Goal: Transaction & Acquisition: Purchase product/service

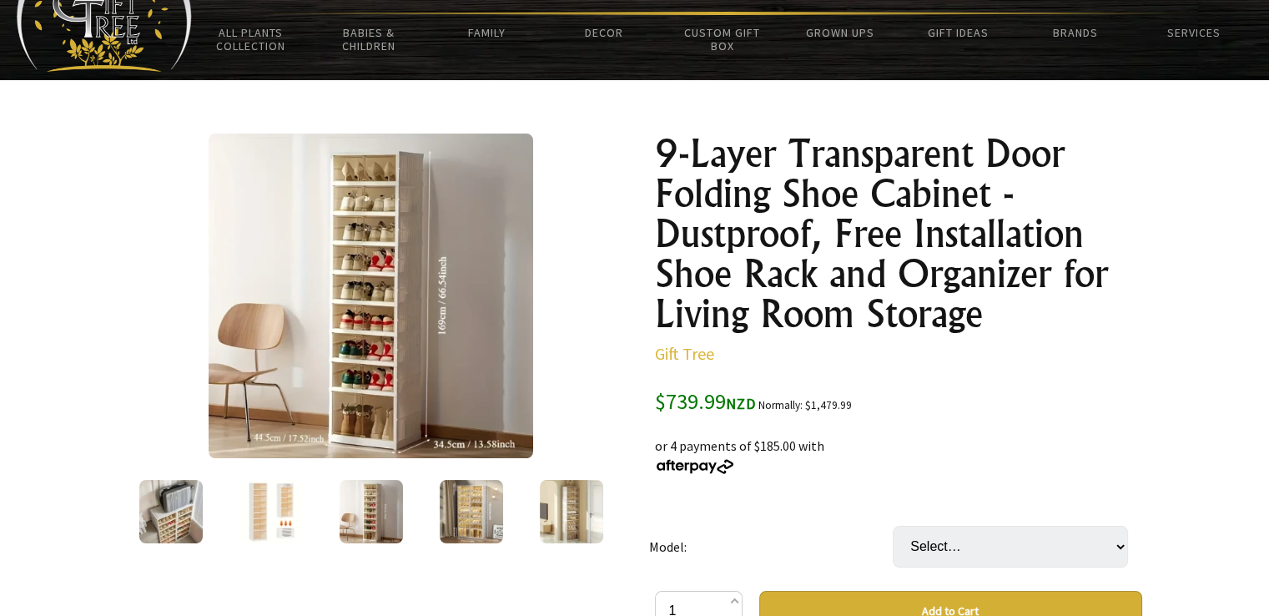
click at [447, 503] on img at bounding box center [471, 511] width 63 height 63
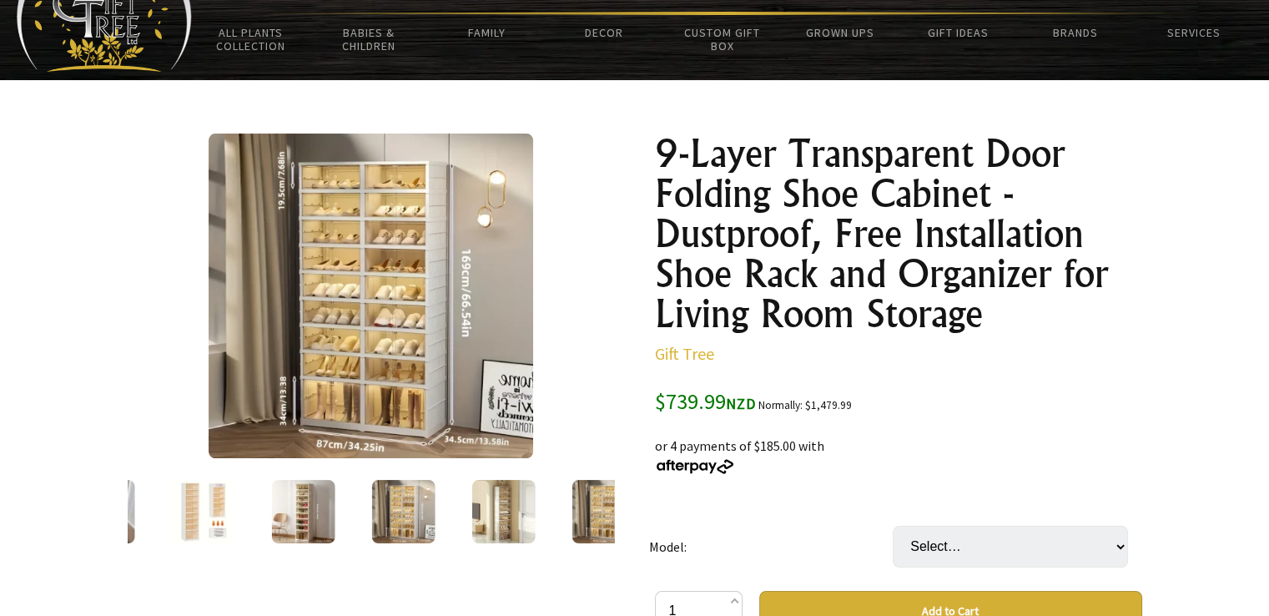
click at [389, 347] on img at bounding box center [371, 295] width 325 height 325
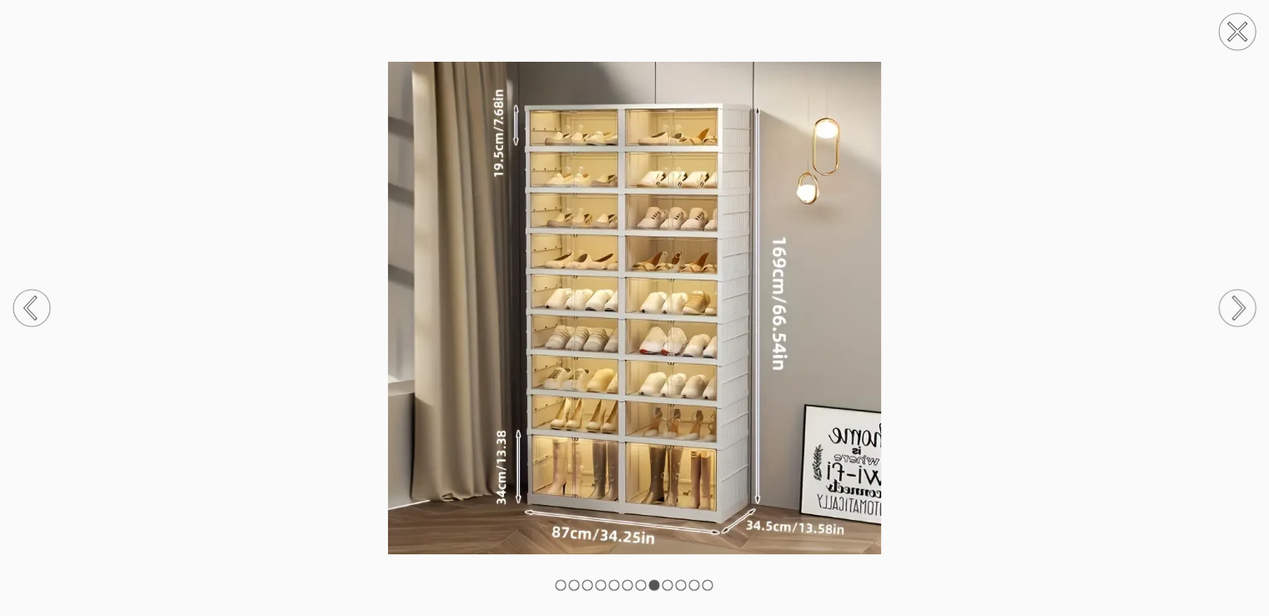
click at [1248, 37] on circle at bounding box center [1237, 31] width 37 height 37
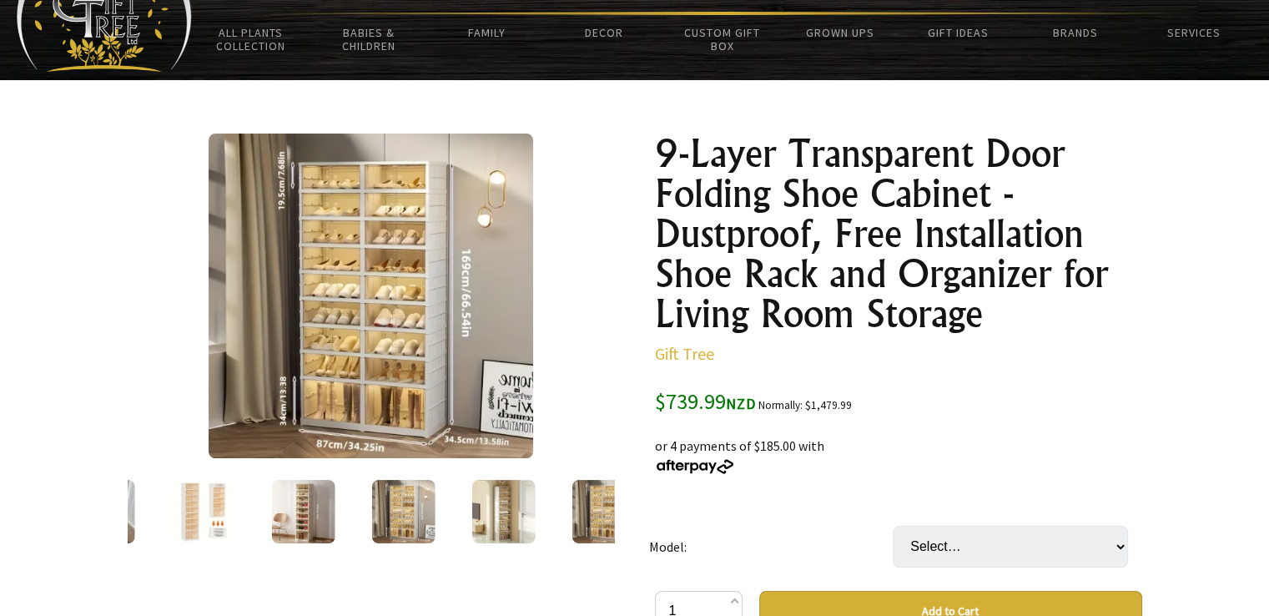
click at [143, 531] on div at bounding box center [103, 511] width 100 height 70
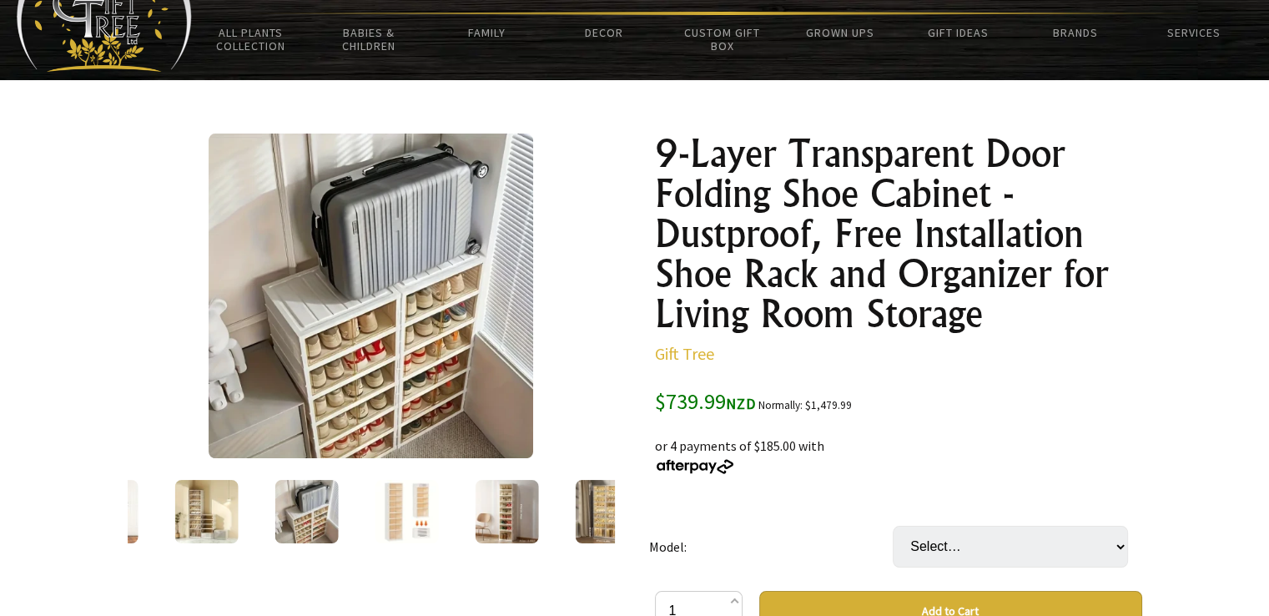
click at [166, 508] on div at bounding box center [206, 511] width 100 height 70
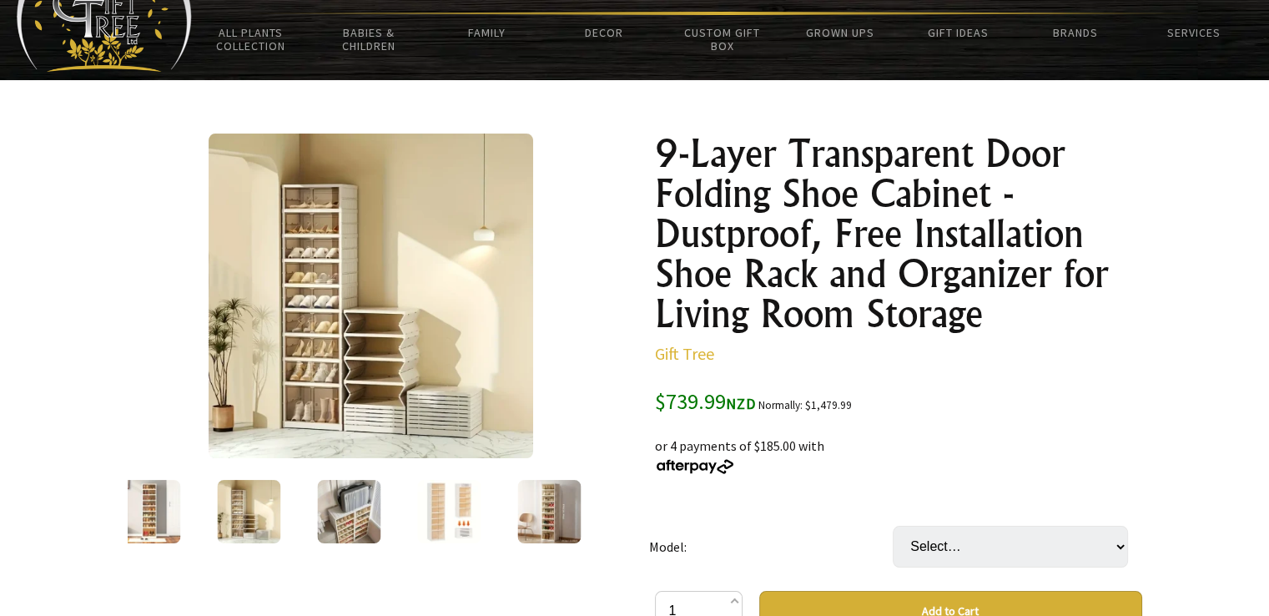
click at [152, 508] on img at bounding box center [148, 511] width 63 height 63
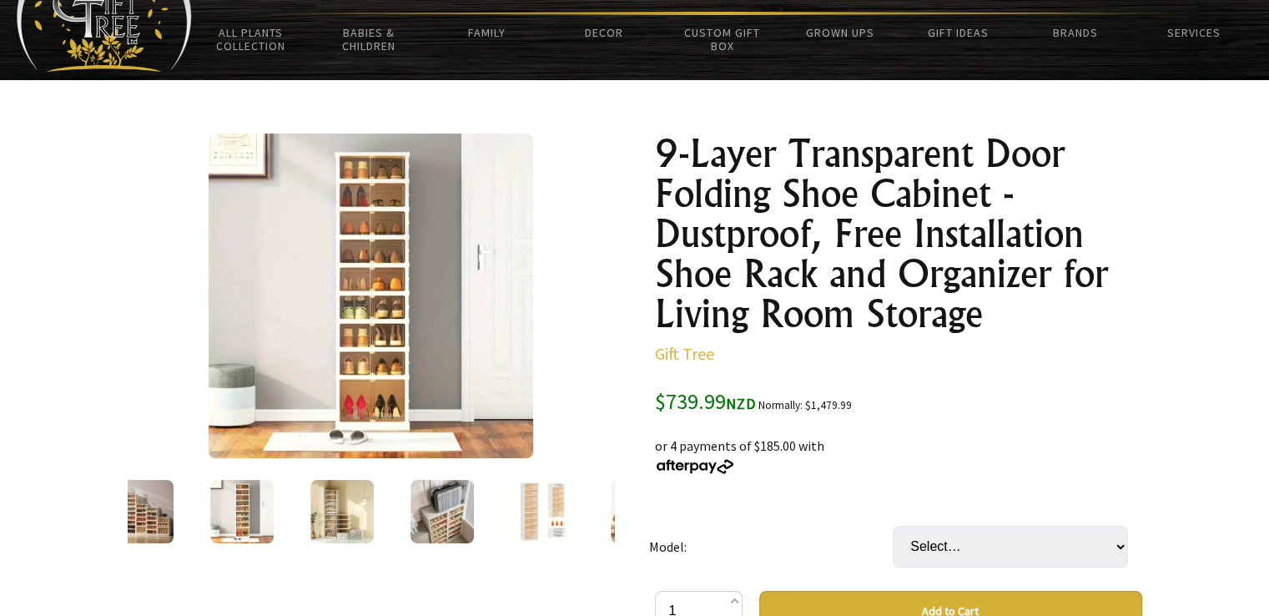
click at [164, 509] on img at bounding box center [141, 511] width 63 height 63
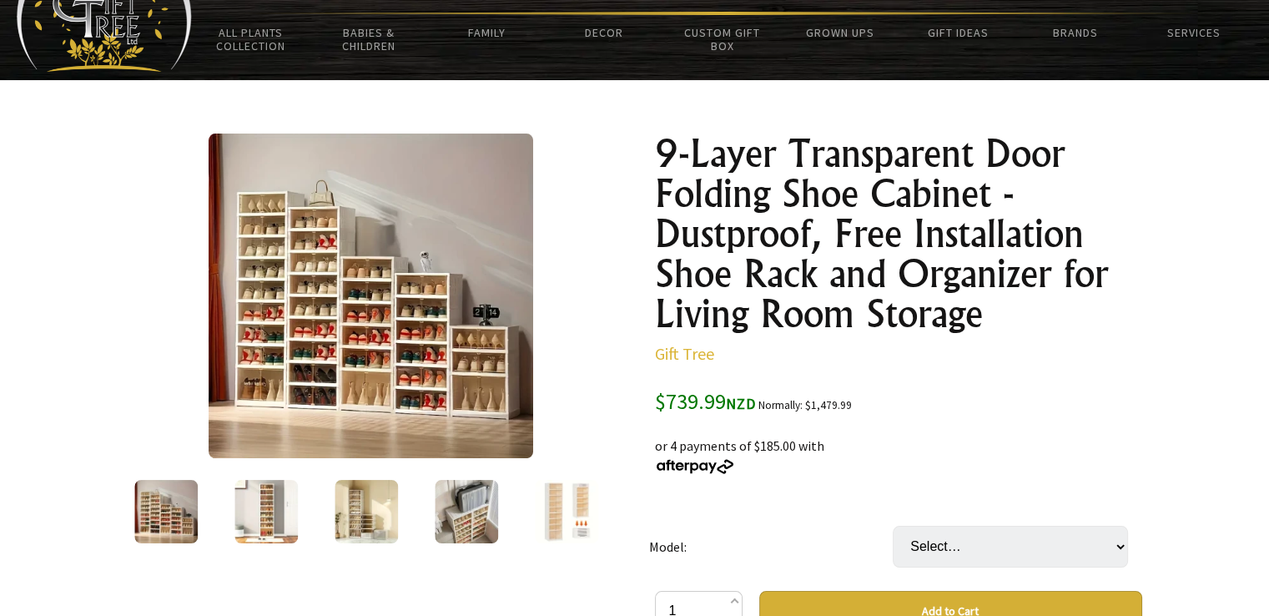
click at [164, 511] on div at bounding box center [166, 511] width 100 height 70
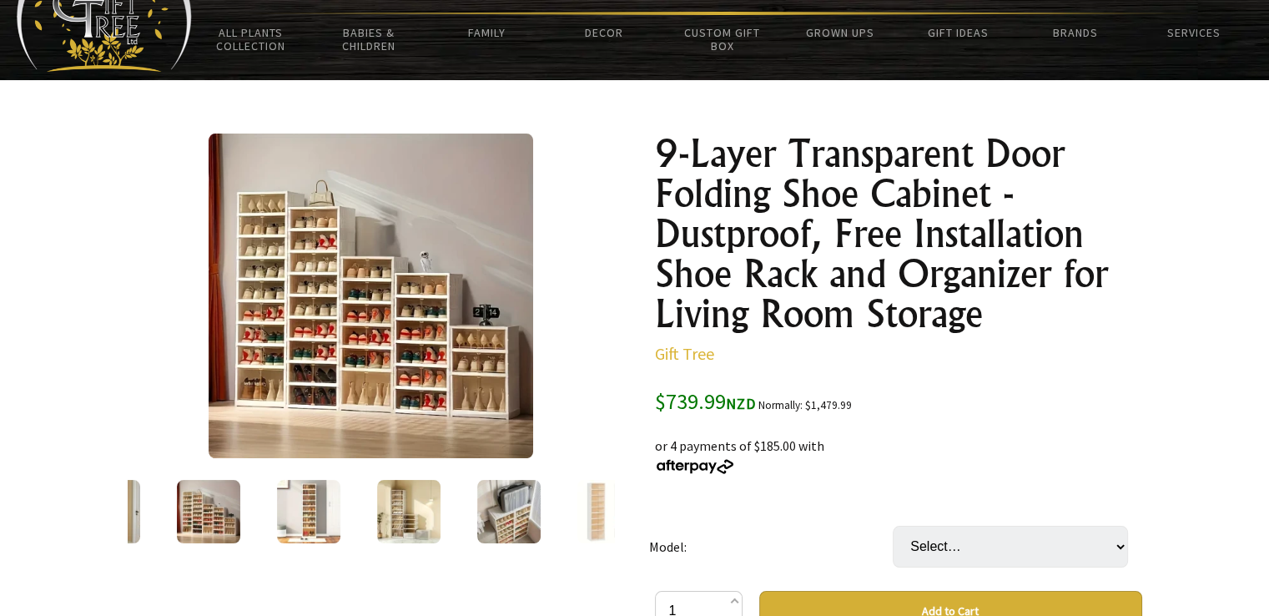
click at [164, 511] on div at bounding box center [208, 511] width 100 height 70
click at [135, 511] on img at bounding box center [109, 511] width 63 height 63
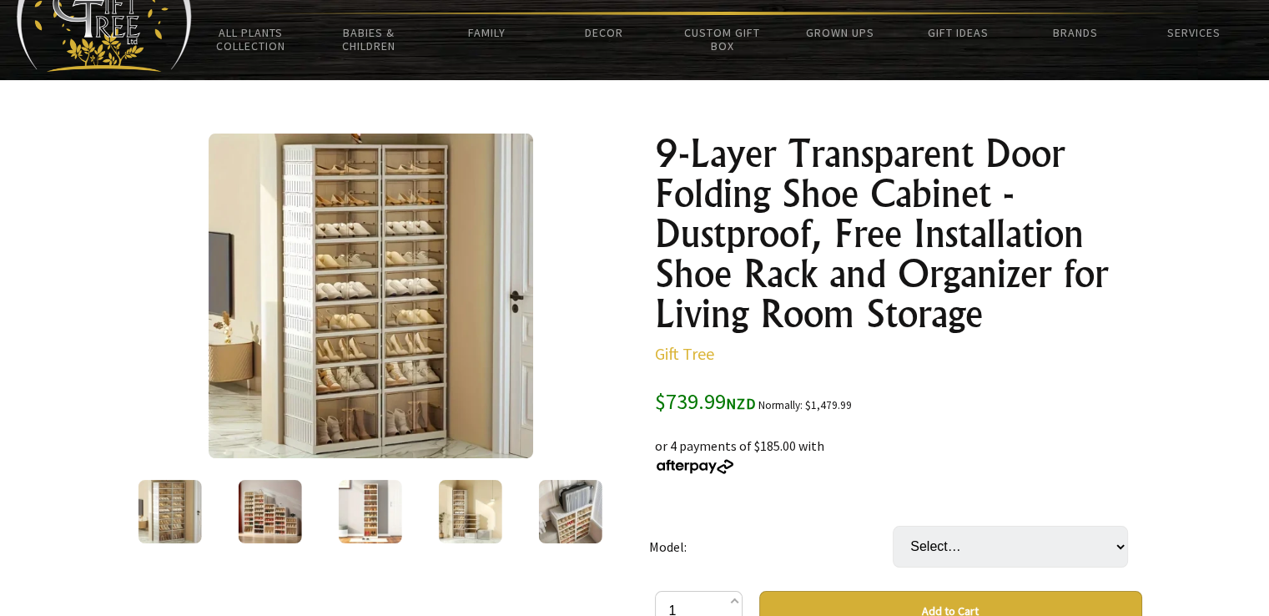
click at [135, 511] on div at bounding box center [169, 511] width 100 height 70
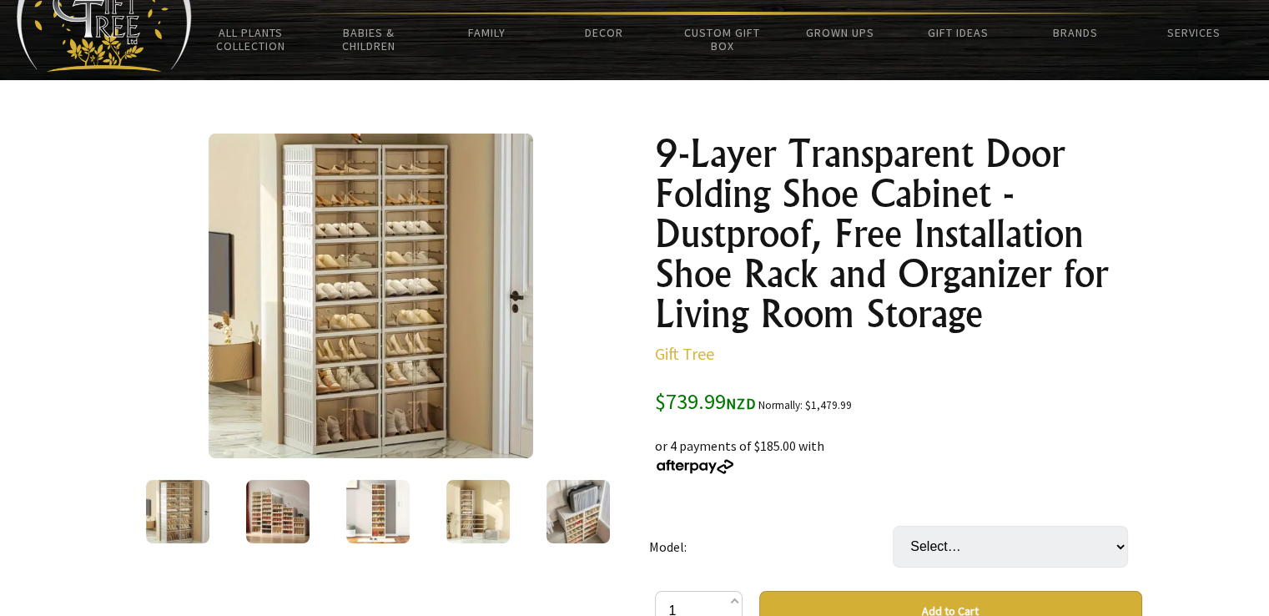
click at [154, 509] on img at bounding box center [177, 511] width 63 height 63
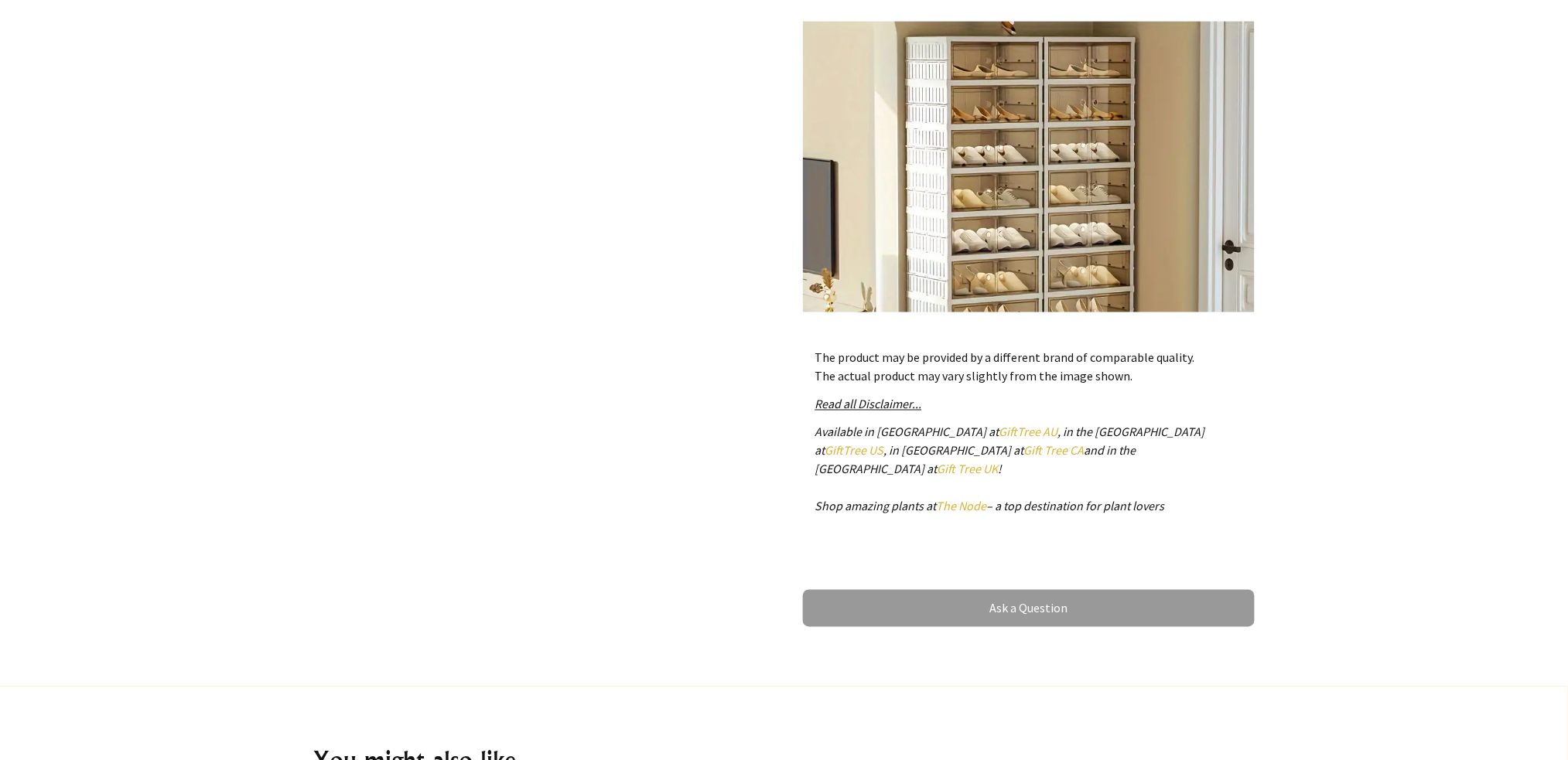
scroll to position [496, 0]
